Goal: Task Accomplishment & Management: Use online tool/utility

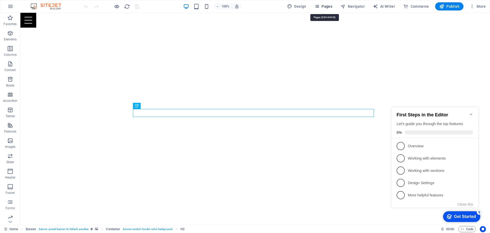
click at [323, 6] on span "Pages" at bounding box center [323, 6] width 18 height 5
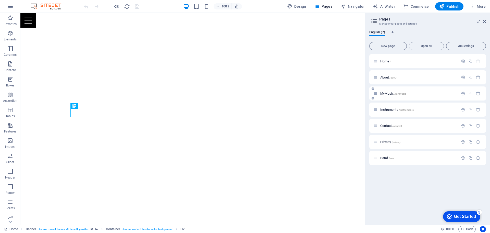
click at [388, 93] on span "MyMusic /mymusic" at bounding box center [393, 93] width 26 height 4
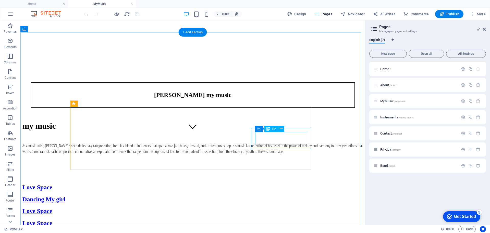
scroll to position [102, 0]
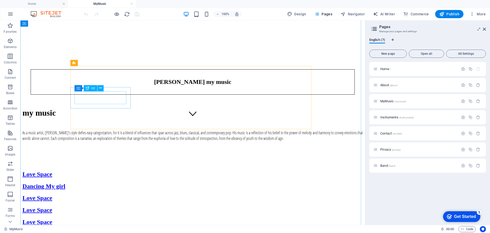
click at [102, 218] on div "Love Space" at bounding box center [192, 221] width 340 height 7
click at [103, 218] on div "Love Space" at bounding box center [192, 221] width 340 height 7
click at [103, 218] on div "roove" at bounding box center [192, 221] width 340 height 7
click at [101, 87] on icon at bounding box center [100, 87] width 3 height 5
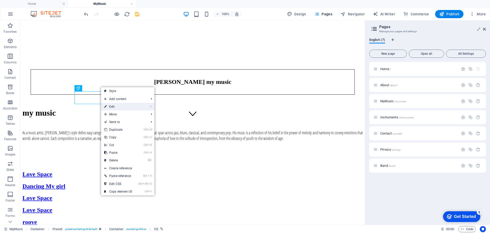
click at [113, 107] on link "⏎ Edit" at bounding box center [118, 107] width 34 height 8
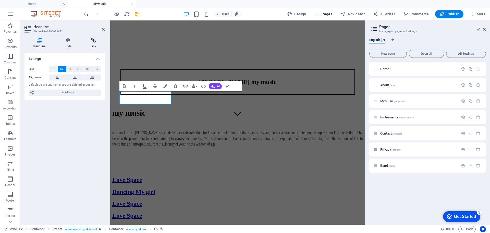
click at [94, 44] on h4 "Link" at bounding box center [93, 43] width 23 height 11
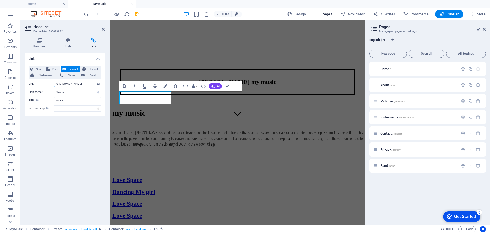
scroll to position [0, 20]
drag, startPoint x: 55, startPoint y: 83, endPoint x: 108, endPoint y: 83, distance: 53.1
click at [108, 83] on div "Headline Style Link Settings Level H1 H2 H3 H4 H5 H6 Alignment Default colors a…" at bounding box center [64, 129] width 89 height 191
paste input "-F9wWn3Ki1M"
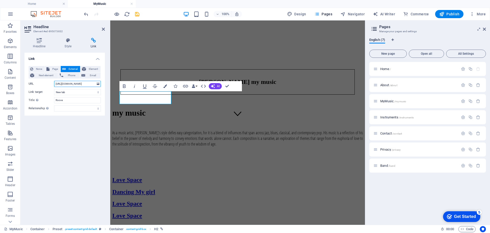
type input "[URL][DOMAIN_NAME]"
click at [80, 144] on div "Link None Page External Element Next element Phone Email Page Home About MyMusi…" at bounding box center [65, 137] width 80 height 168
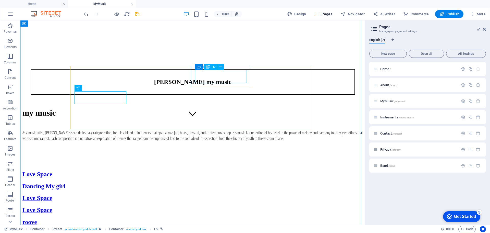
click at [229, 194] on div "Love Space" at bounding box center [192, 197] width 340 height 7
click at [224, 194] on div "Ice" at bounding box center [192, 197] width 340 height 7
click at [219, 194] on div "summer love" at bounding box center [192, 197] width 340 height 7
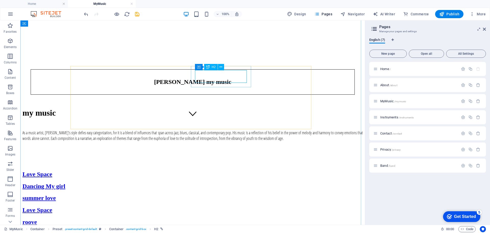
click at [219, 194] on div "summer love" at bounding box center [192, 197] width 340 height 7
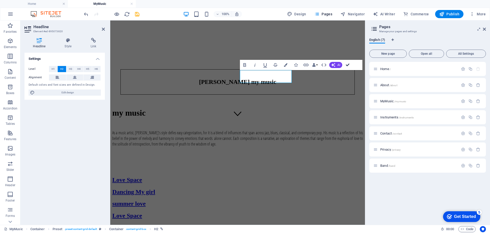
drag, startPoint x: 350, startPoint y: 64, endPoint x: 329, endPoint y: 44, distance: 29.6
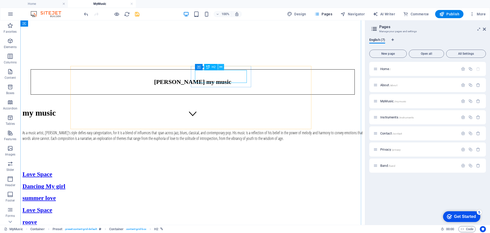
click at [222, 65] on icon at bounding box center [221, 66] width 3 height 5
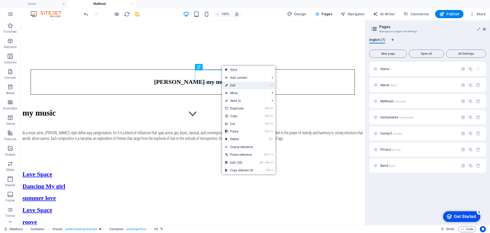
click at [233, 84] on link "⏎ Edit" at bounding box center [239, 85] width 34 height 8
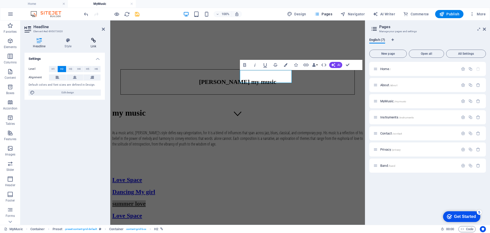
click at [94, 46] on h4 "Link" at bounding box center [93, 43] width 23 height 11
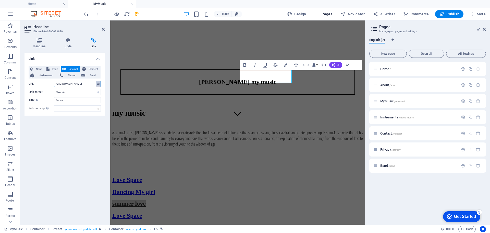
scroll to position [0, 20]
drag, startPoint x: 166, startPoint y: 104, endPoint x: 111, endPoint y: 83, distance: 58.1
paste input "rA5kDusBuNo"
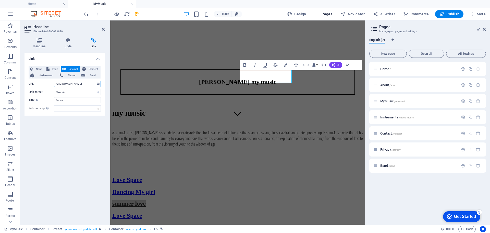
type input "[URL][DOMAIN_NAME]"
click at [79, 147] on div "Link None Page External Element Next element Phone Email Page Home About MyMusi…" at bounding box center [65, 137] width 80 height 168
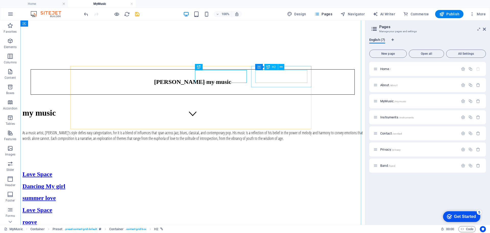
click at [281, 206] on div "Love Space" at bounding box center [192, 209] width 340 height 7
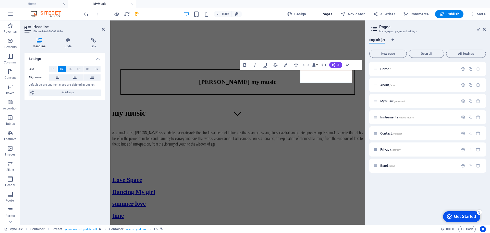
click at [74, 165] on div "Settings Level H1 H2 H3 H4 H5 H6 Alignment Default colors and font sizes are de…" at bounding box center [65, 137] width 80 height 168
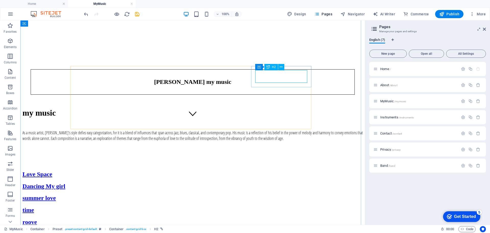
click at [282, 206] on div "time" at bounding box center [192, 209] width 340 height 7
click at [279, 67] on button at bounding box center [281, 67] width 6 height 6
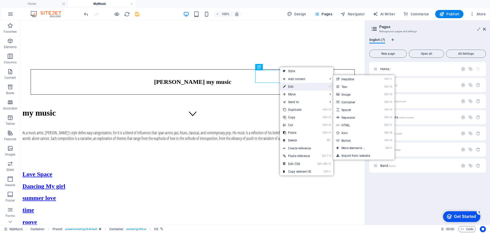
click at [289, 86] on link "⏎ Edit" at bounding box center [297, 87] width 34 height 8
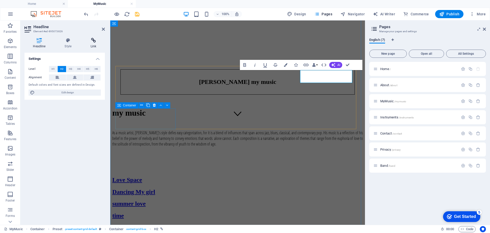
click at [94, 46] on h4 "Link" at bounding box center [93, 43] width 23 height 11
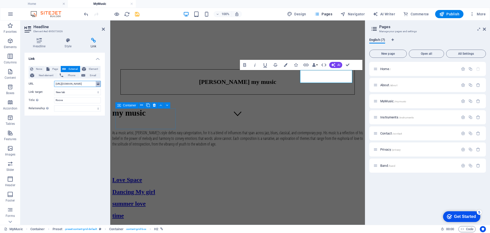
scroll to position [0, 20]
drag, startPoint x: 55, startPoint y: 83, endPoint x: 109, endPoint y: 83, distance: 54.6
click at [109, 83] on aside "Headline Element #ed-895073826 Headline Style Link Settings Level H1 H2 H3 H4 H…" at bounding box center [65, 122] width 90 height 204
paste input "1nbRLZkzZPE&t=24"
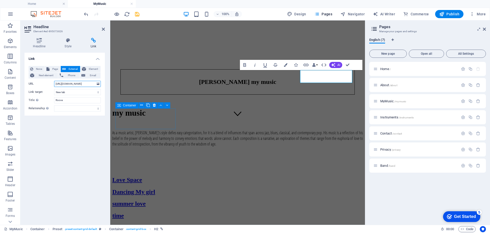
type input "[URL][DOMAIN_NAME]"
click at [80, 138] on div "Link None Page External Element Next element Phone Email Page Home About MyMusi…" at bounding box center [65, 137] width 80 height 168
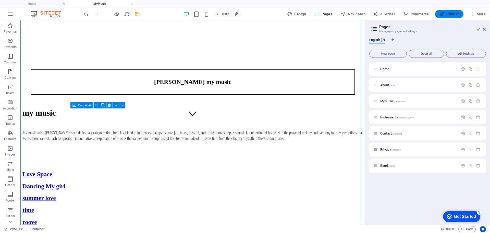
click at [452, 12] on span "Publish" at bounding box center [449, 13] width 20 height 5
